Goal: Register for event/course

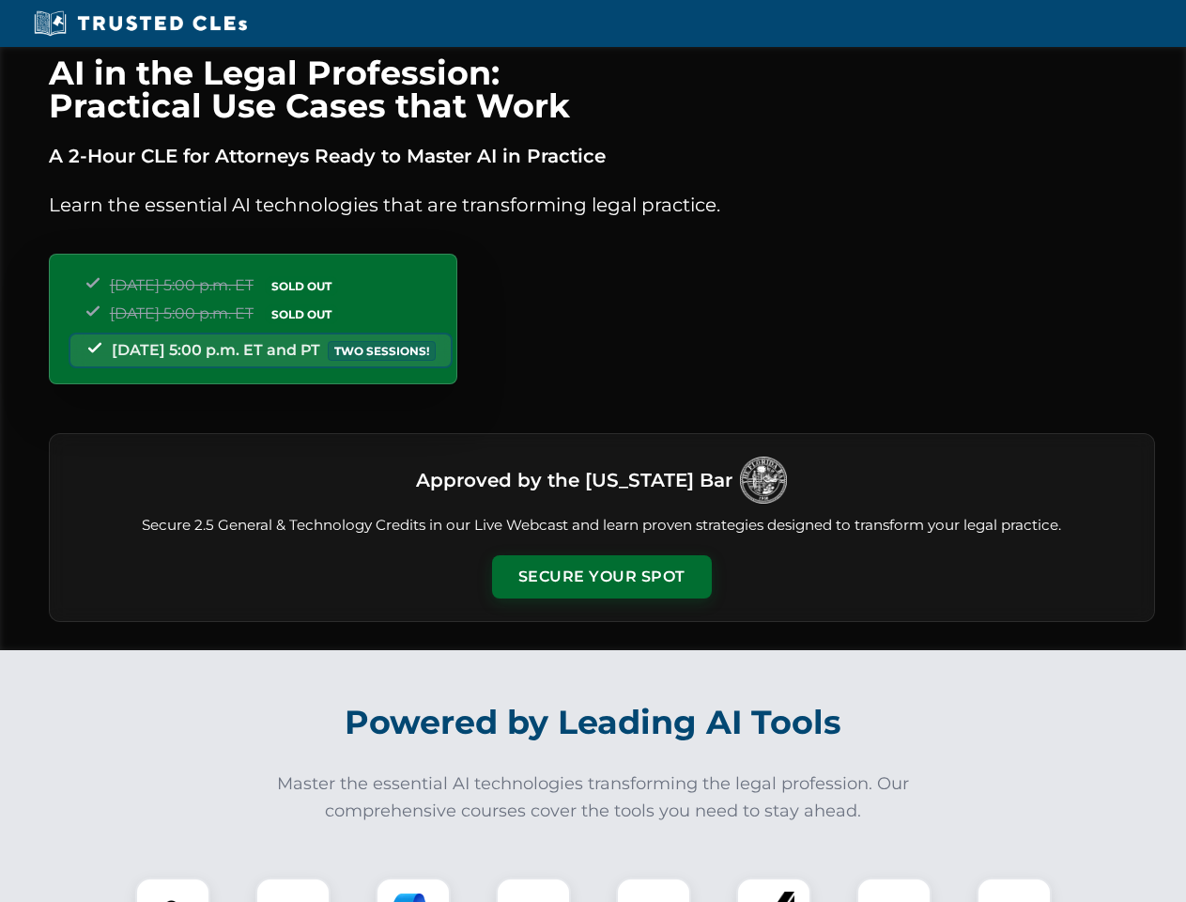
click at [601, 577] on button "Secure Your Spot" at bounding box center [602, 576] width 220 height 43
click at [173, 889] on img at bounding box center [173, 915] width 54 height 54
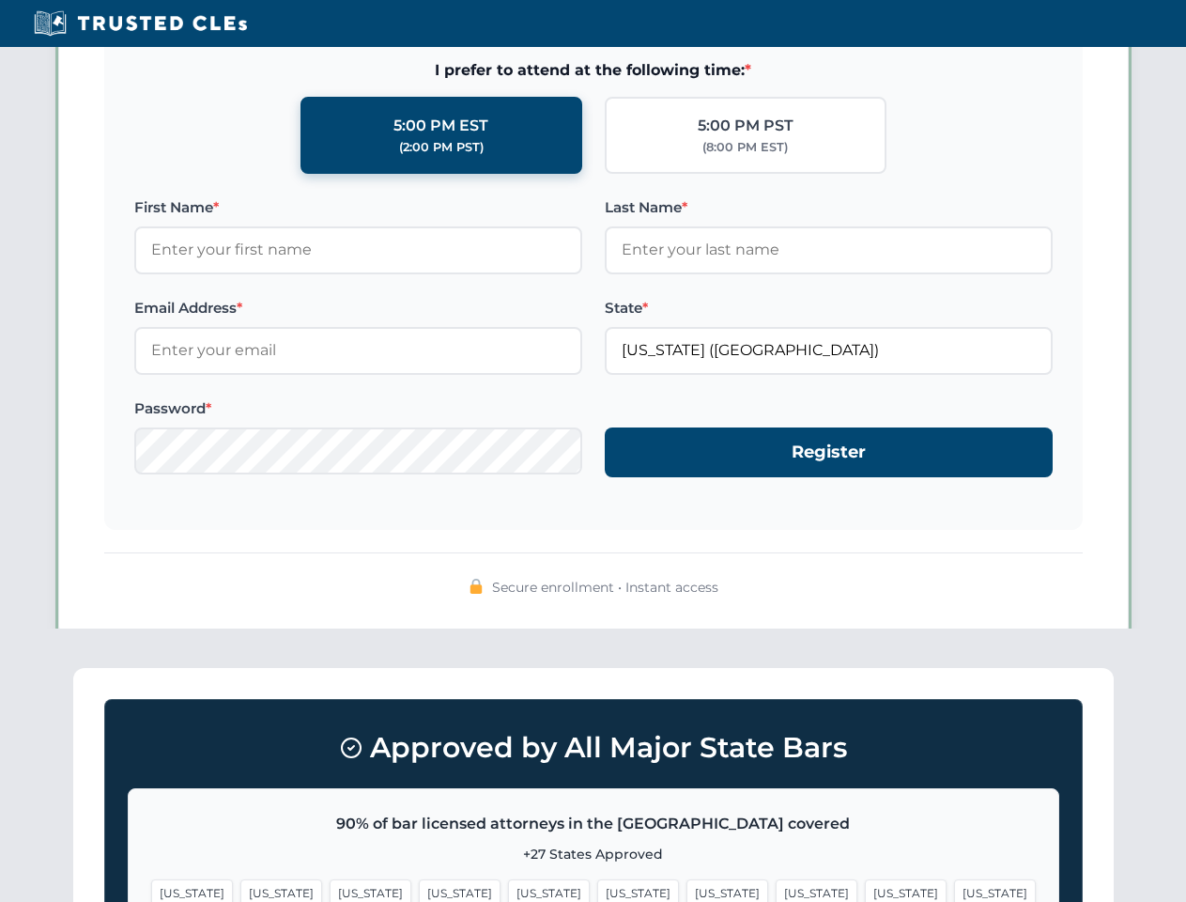
click at [687, 889] on span "[US_STATE]" at bounding box center [728, 892] width 82 height 27
click at [865, 889] on span "[US_STATE]" at bounding box center [906, 892] width 82 height 27
